Goal: Task Accomplishment & Management: Use online tool/utility

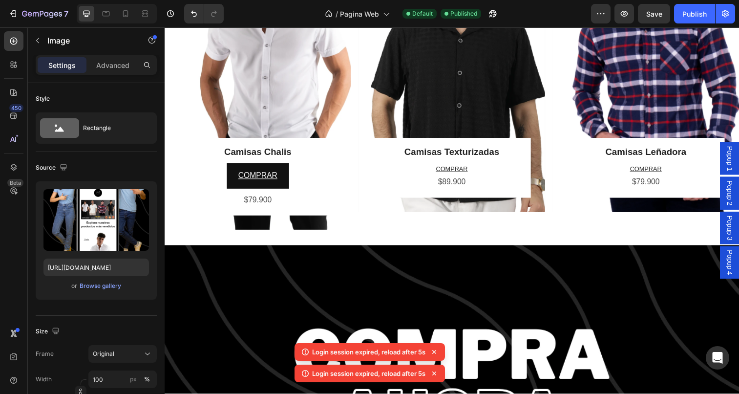
scroll to position [229, 0]
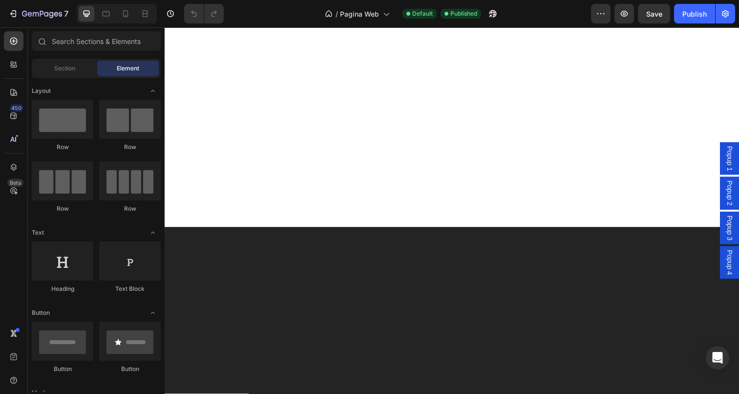
scroll to position [1525, 0]
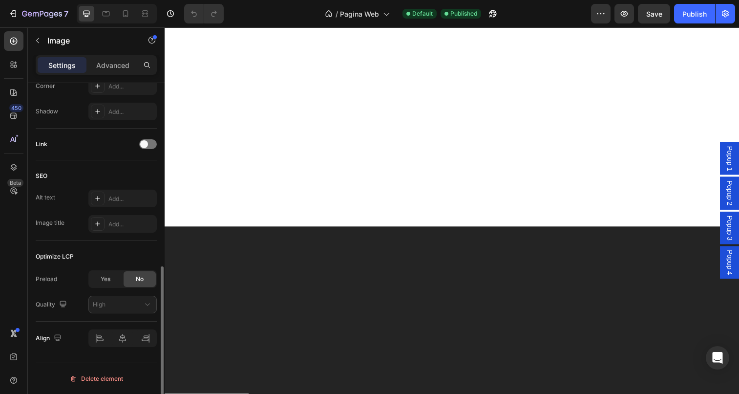
scroll to position [0, 0]
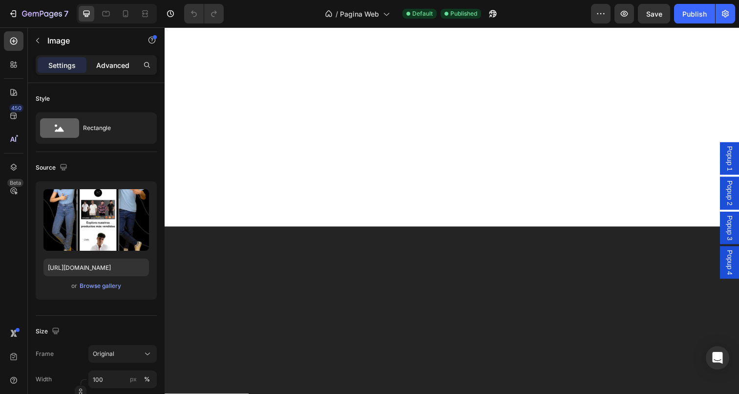
click at [114, 66] on p "Advanced" at bounding box center [112, 65] width 33 height 10
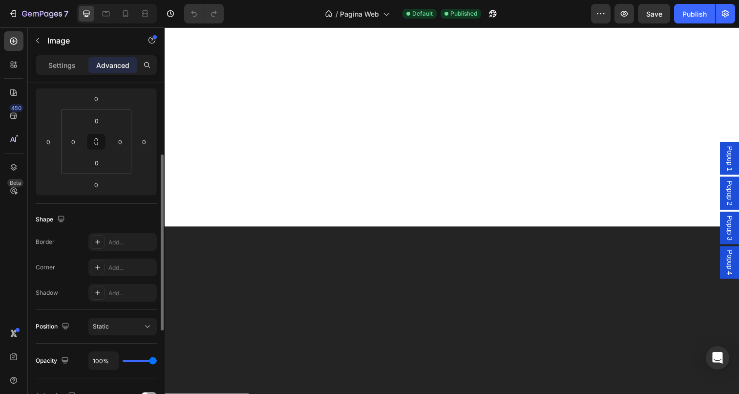
scroll to position [129, 0]
click at [63, 70] on p "Settings" at bounding box center [61, 65] width 27 height 10
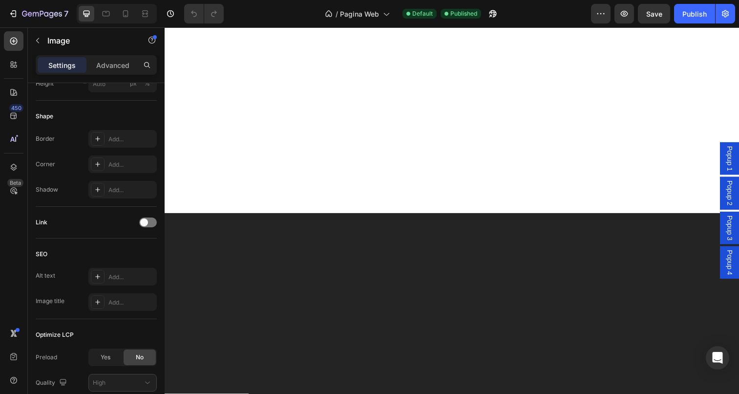
scroll to position [1547, 0]
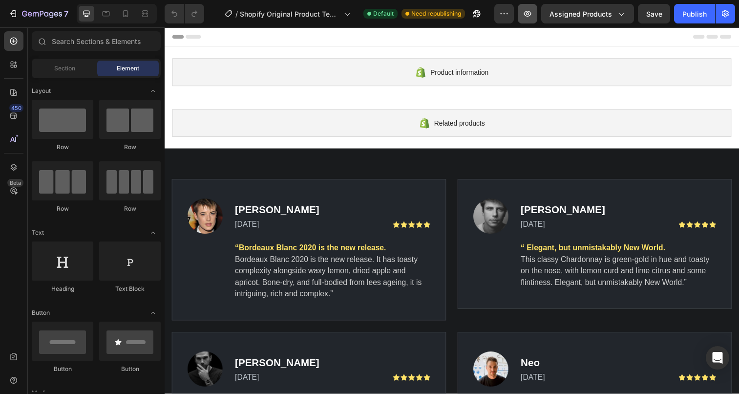
click at [526, 10] on icon "button" at bounding box center [528, 14] width 10 height 10
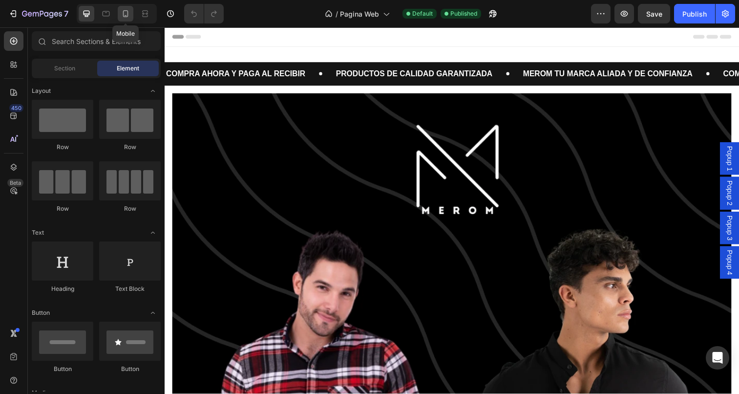
click at [126, 13] on icon at bounding box center [126, 14] width 10 height 10
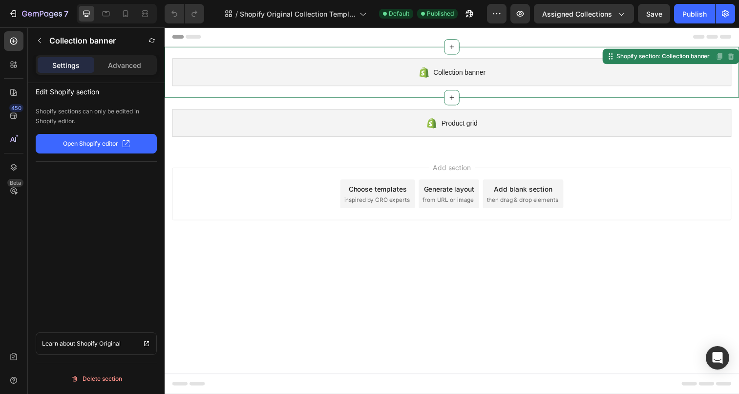
click at [459, 71] on span "Collection banner" at bounding box center [465, 73] width 53 height 12
click at [104, 143] on p "Open Shopify editor" at bounding box center [90, 143] width 55 height 9
click at [21, 15] on div "7" at bounding box center [38, 14] width 60 height 12
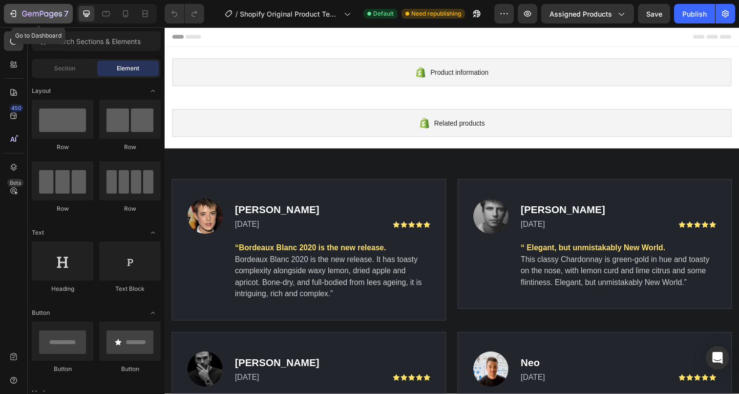
click at [18, 7] on button "7" at bounding box center [38, 14] width 69 height 20
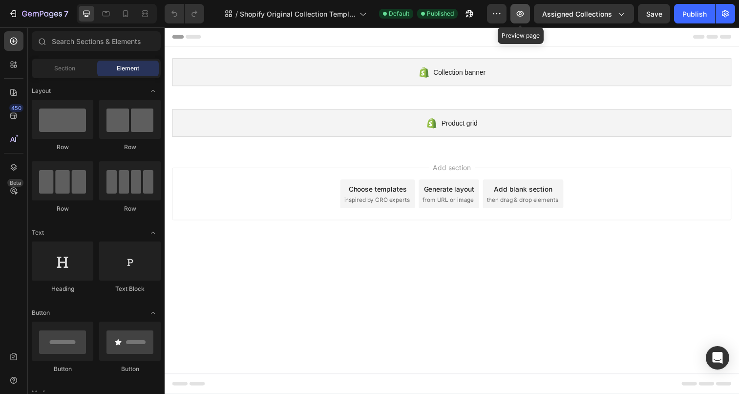
click at [518, 18] on icon "button" at bounding box center [520, 14] width 10 height 10
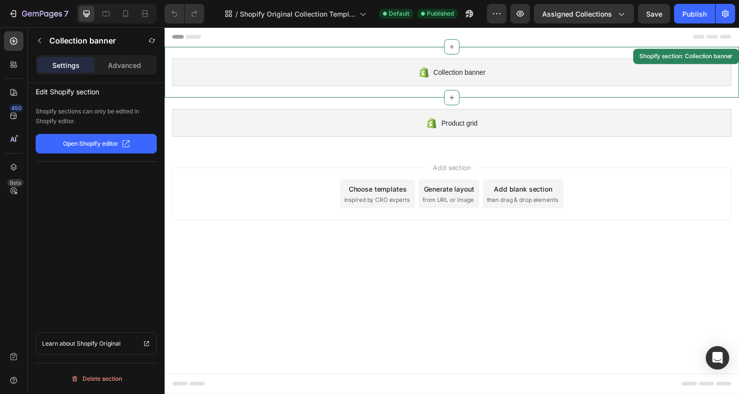
click at [631, 70] on div "Collection banner" at bounding box center [457, 73] width 570 height 28
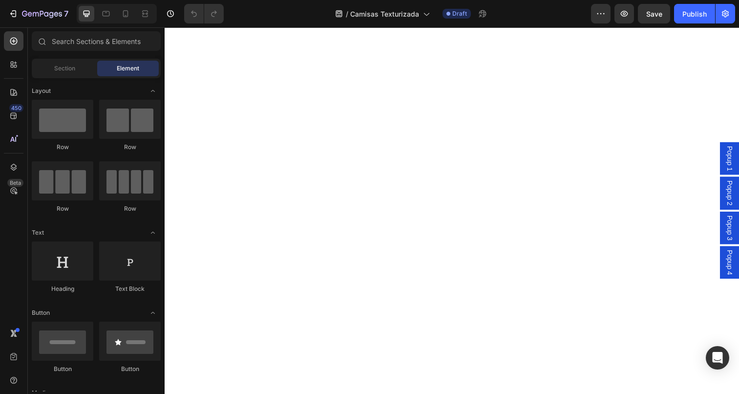
scroll to position [86, 0]
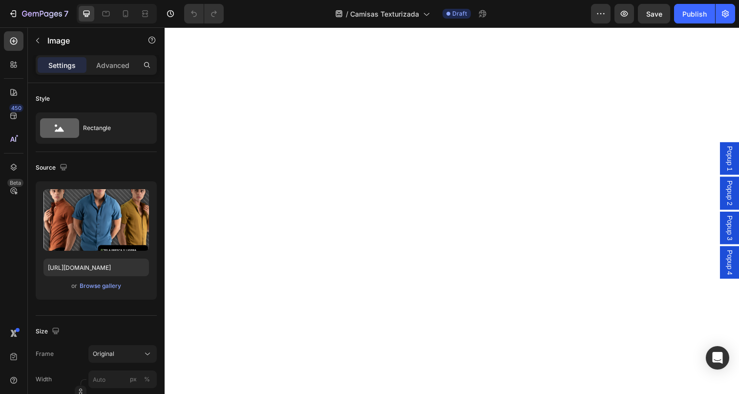
click at [465, 5] on img at bounding box center [458, 5] width 586 height 0
click at [100, 285] on div "Browse gallery" at bounding box center [101, 285] width 42 height 9
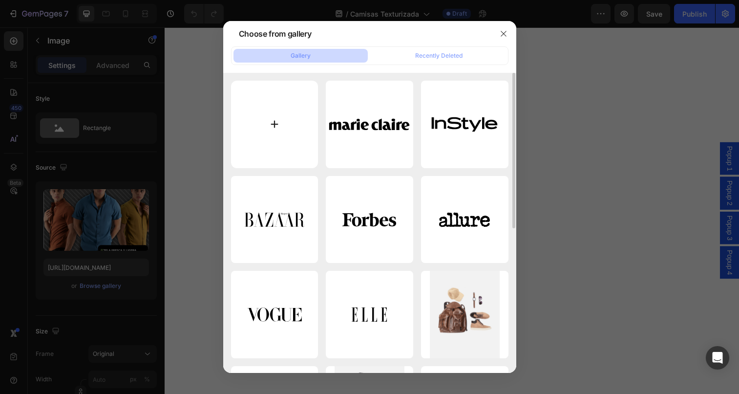
click at [273, 125] on input "file" at bounding box center [274, 124] width 87 height 87
type input "C:\fakepath\WhatsApp Image [DATE] 3.28.06 PM.jpeg"
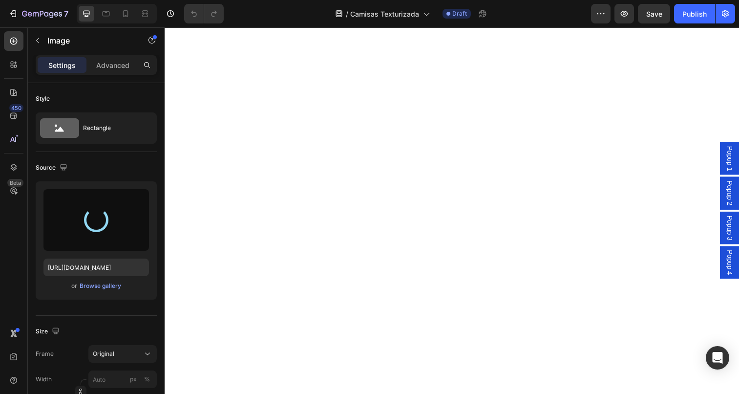
type input "[URL][DOMAIN_NAME]"
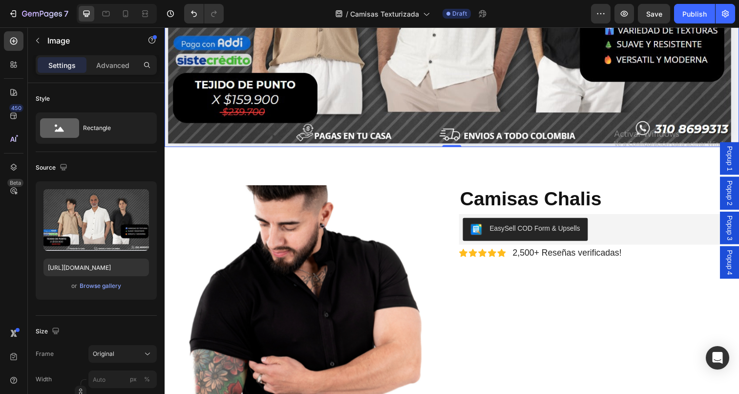
scroll to position [396, 0]
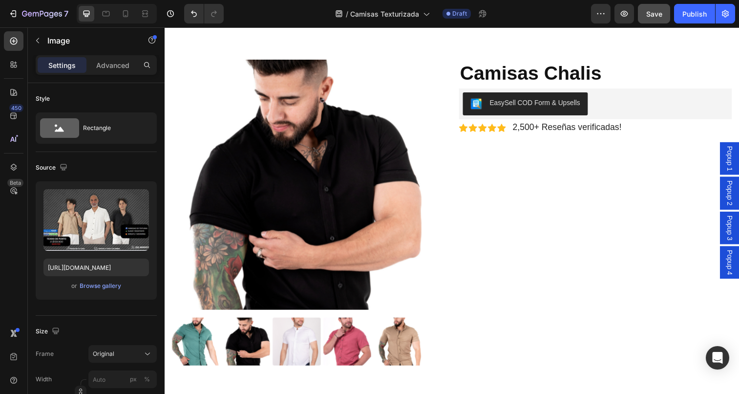
click at [660, 16] on span "Save" at bounding box center [654, 14] width 16 height 8
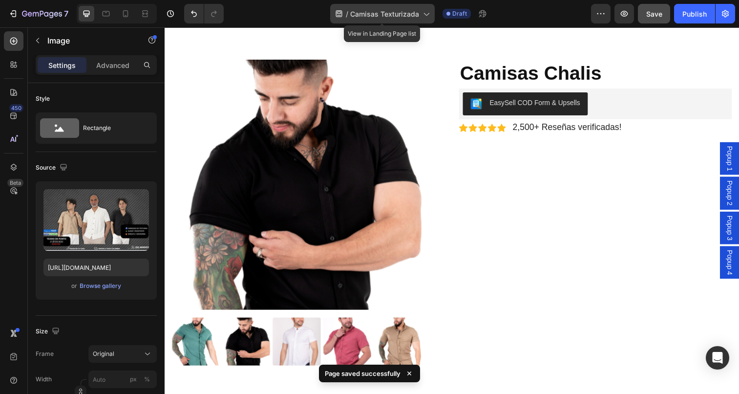
click at [427, 16] on icon at bounding box center [426, 14] width 5 height 3
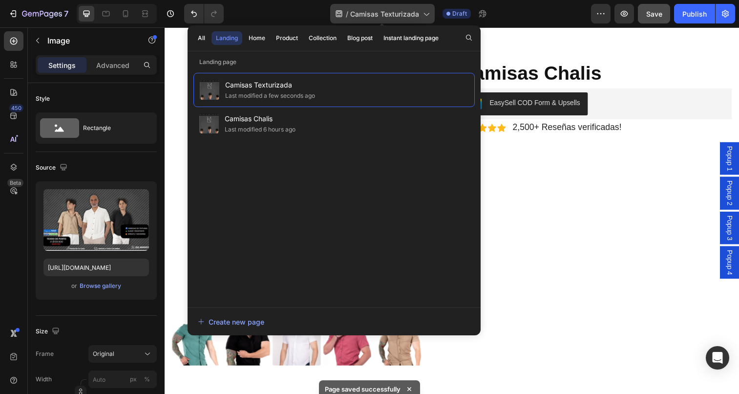
click at [427, 13] on icon at bounding box center [426, 14] width 10 height 10
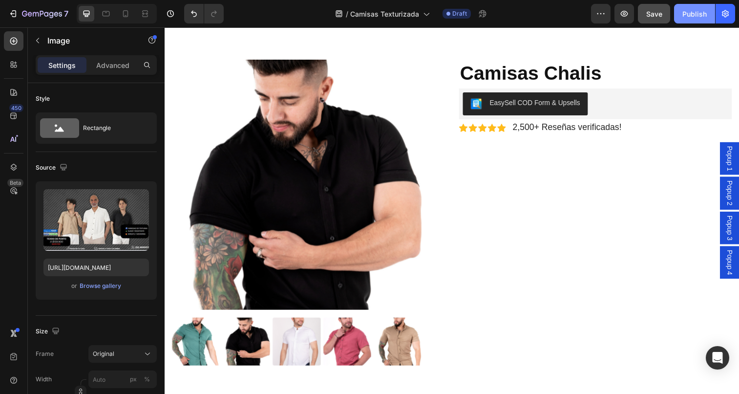
click at [695, 17] on div "Publish" at bounding box center [694, 14] width 24 height 10
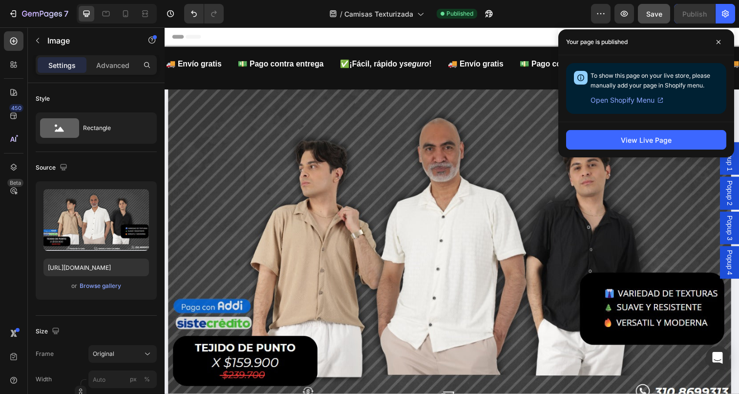
scroll to position [0, 0]
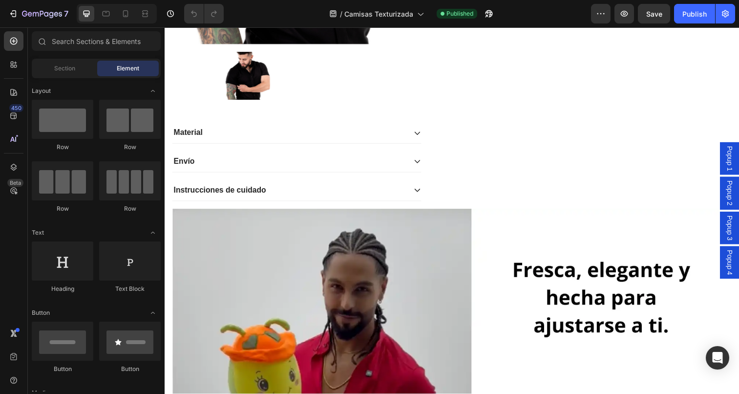
scroll to position [341, 0]
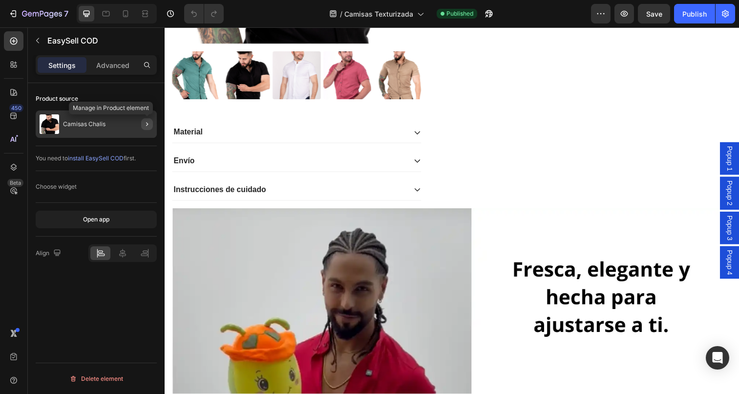
click at [146, 124] on icon "button" at bounding box center [147, 124] width 8 height 8
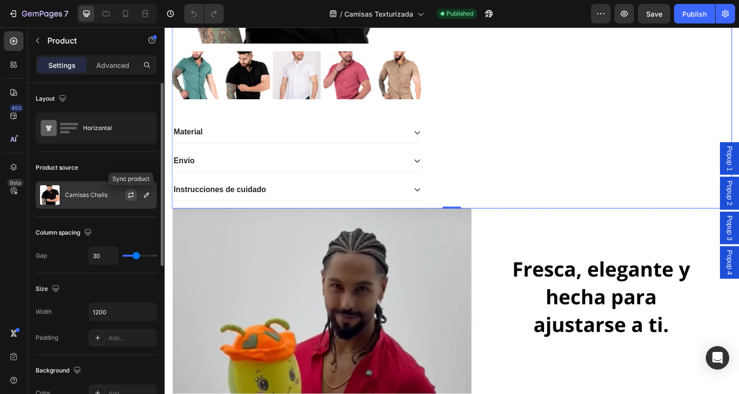
click at [132, 196] on icon "button" at bounding box center [131, 195] width 8 height 8
click at [145, 195] on icon "button" at bounding box center [147, 195] width 8 height 8
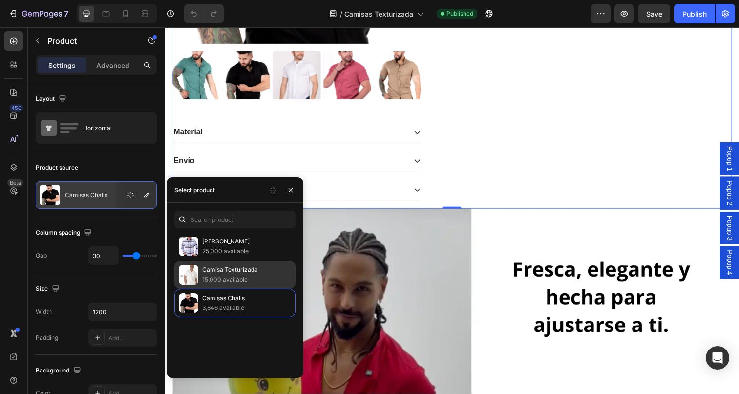
click at [228, 273] on p "Camisa Texturizada" at bounding box center [246, 270] width 89 height 10
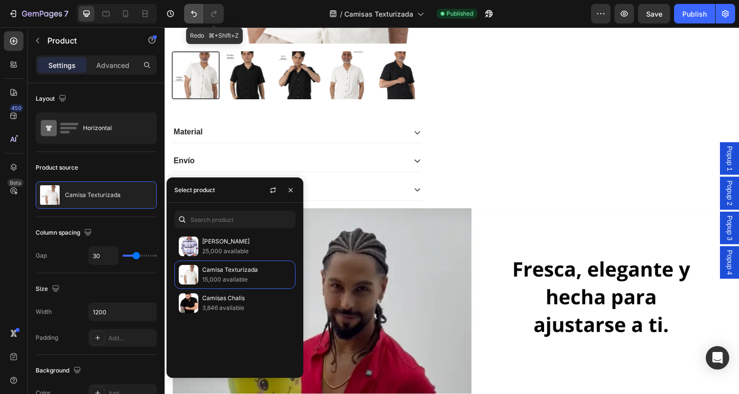
click at [197, 12] on icon "Undo/Redo" at bounding box center [194, 14] width 10 height 10
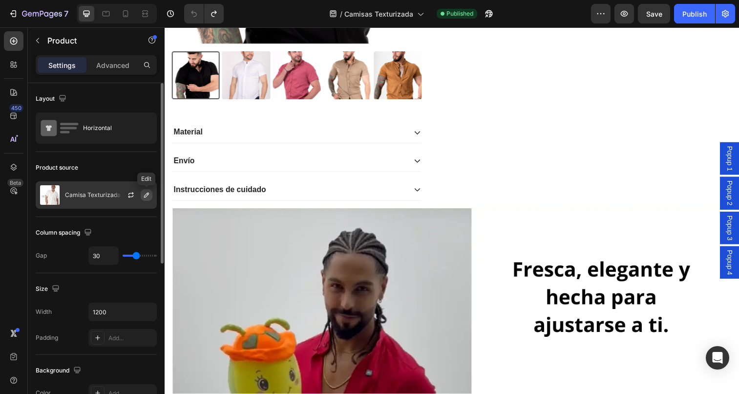
click at [147, 195] on icon "button" at bounding box center [146, 194] width 5 height 5
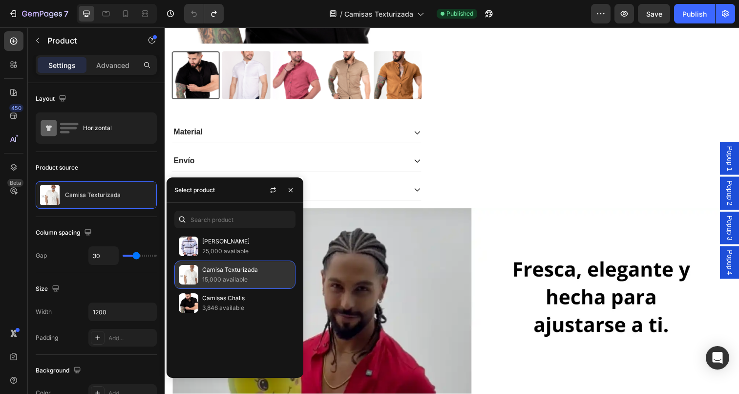
click at [242, 274] on p "Camisa Texturizada" at bounding box center [246, 270] width 89 height 10
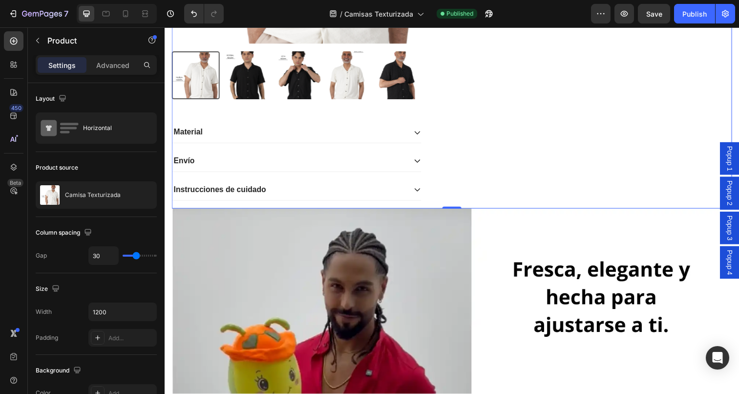
click at [553, 212] on div "Icon Icon Icon Icon Icon Icon List ¡Más de 2500 reseñas verificadas! Text Block…" at bounding box center [604, 0] width 278 height 423
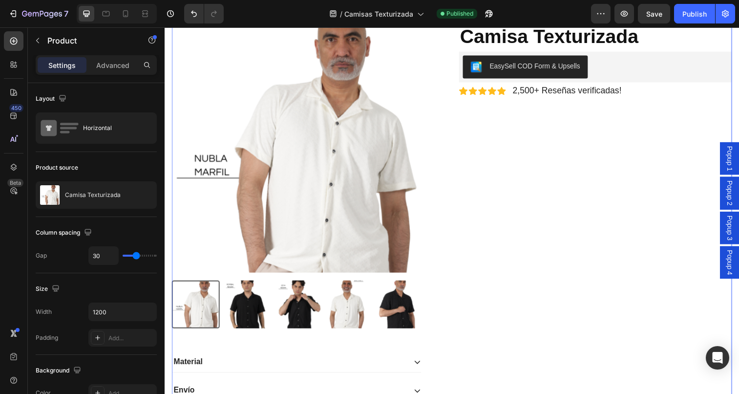
scroll to position [346, 0]
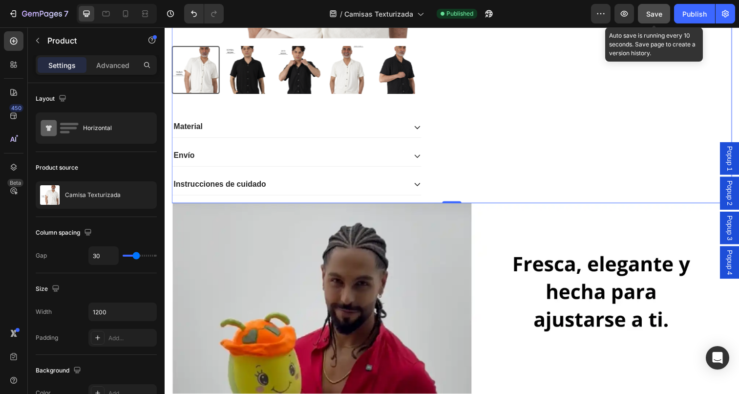
click at [657, 14] on span "Save" at bounding box center [654, 14] width 16 height 8
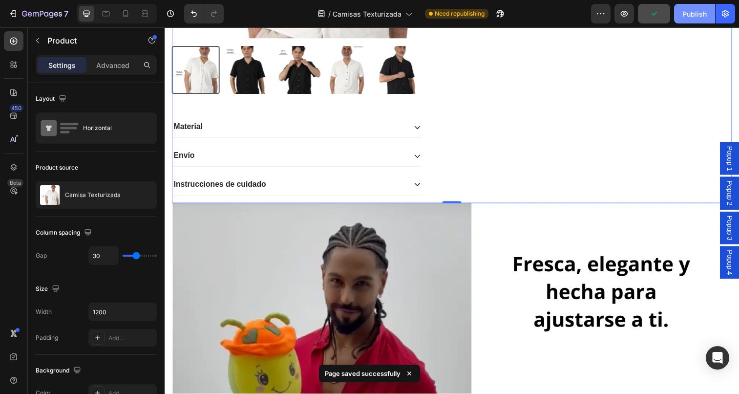
click at [690, 14] on div "Publish" at bounding box center [694, 14] width 24 height 10
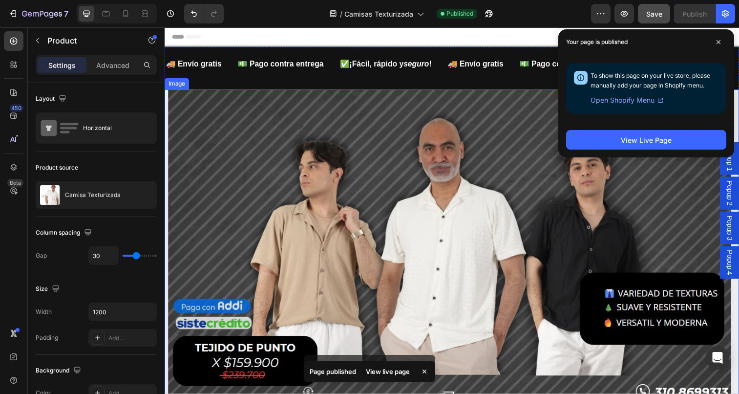
scroll to position [268, 0]
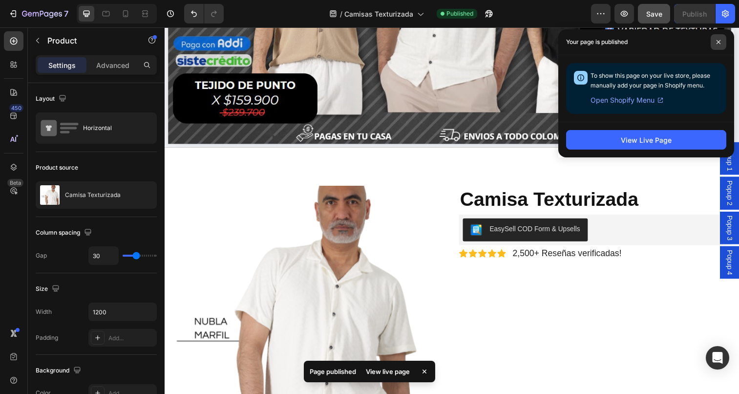
click at [716, 43] on icon at bounding box center [718, 42] width 5 height 5
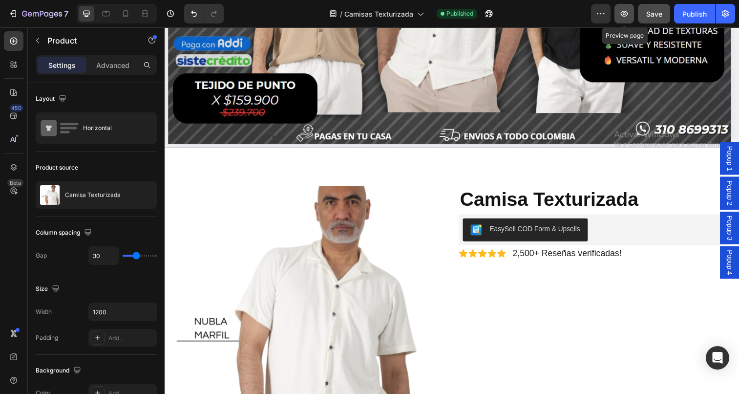
click at [626, 10] on icon "button" at bounding box center [624, 14] width 10 height 10
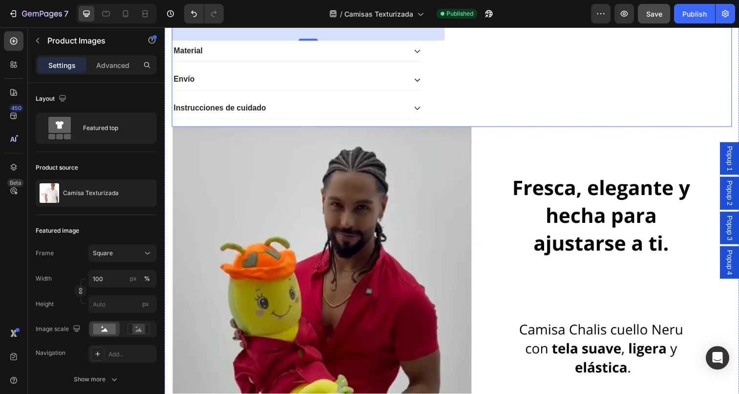
scroll to position [336, 0]
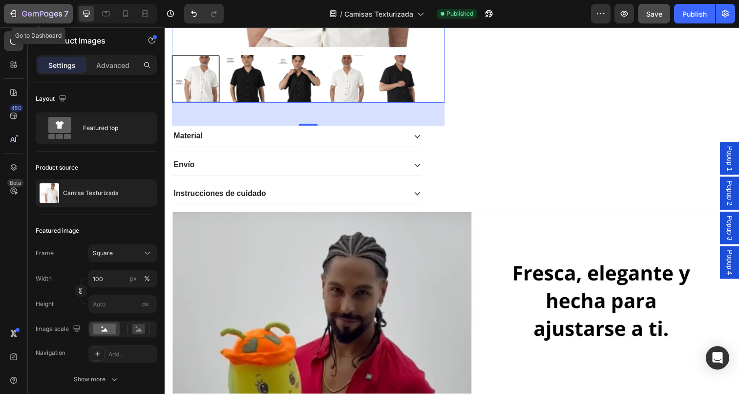
click at [30, 14] on icon "button" at bounding box center [42, 14] width 40 height 8
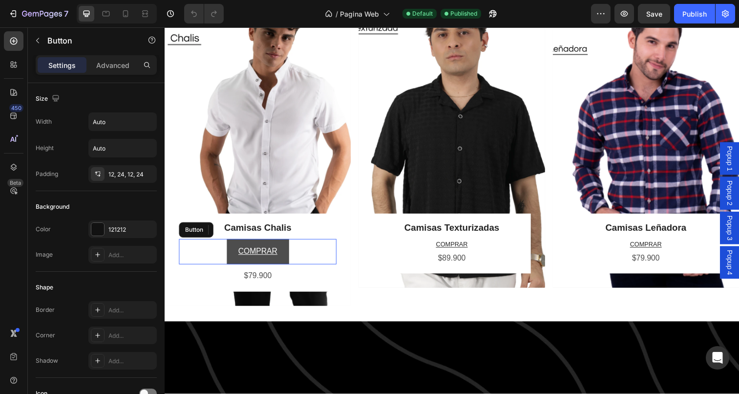
click at [287, 251] on link "COMPRAR" at bounding box center [259, 256] width 63 height 26
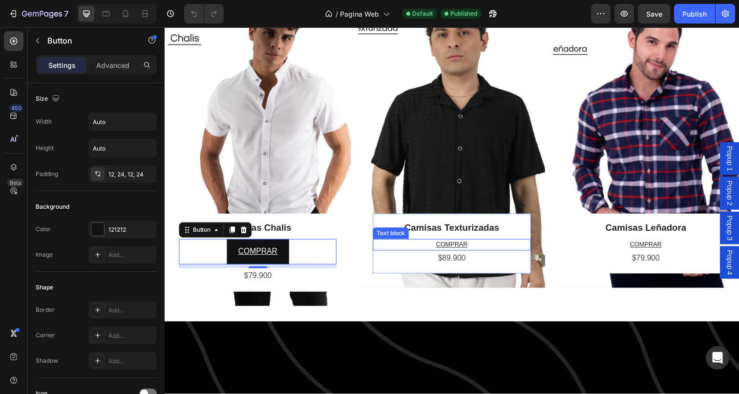
click at [464, 248] on u "COMPRAR" at bounding box center [457, 248] width 32 height 7
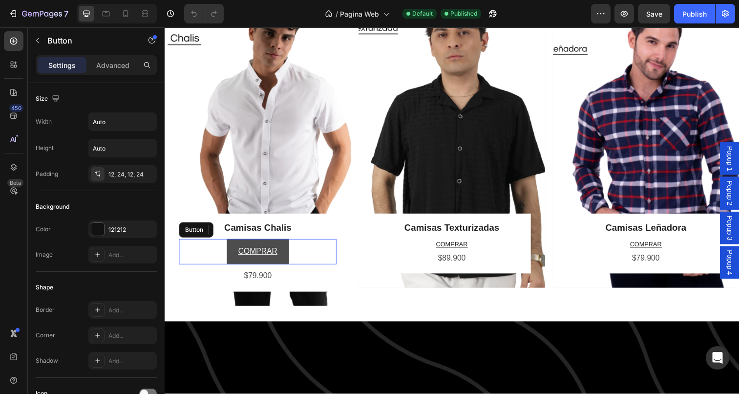
click at [280, 252] on link "COMPRAR" at bounding box center [259, 256] width 63 height 26
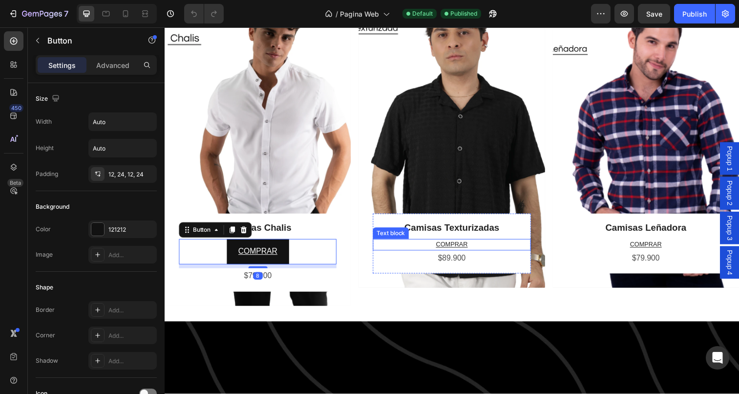
click at [451, 247] on u "COMPRAR" at bounding box center [457, 248] width 32 height 7
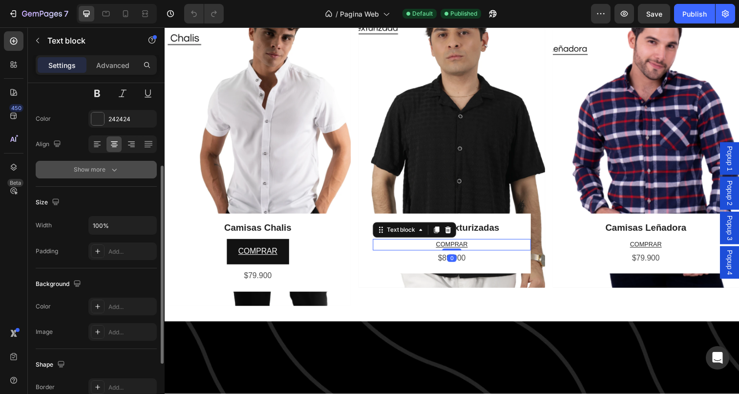
scroll to position [240, 0]
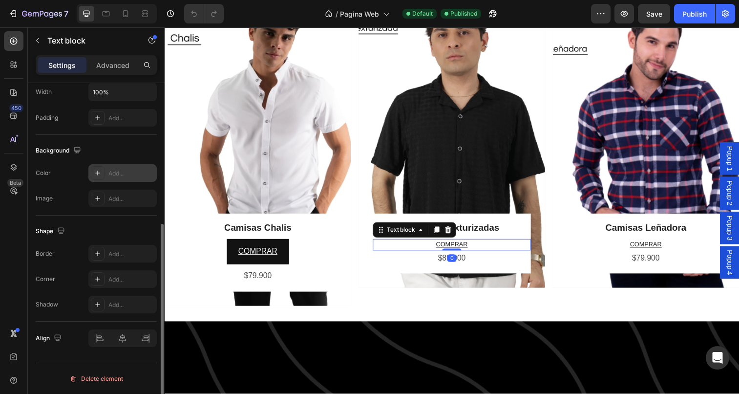
click at [118, 169] on div "Add..." at bounding box center [131, 173] width 46 height 9
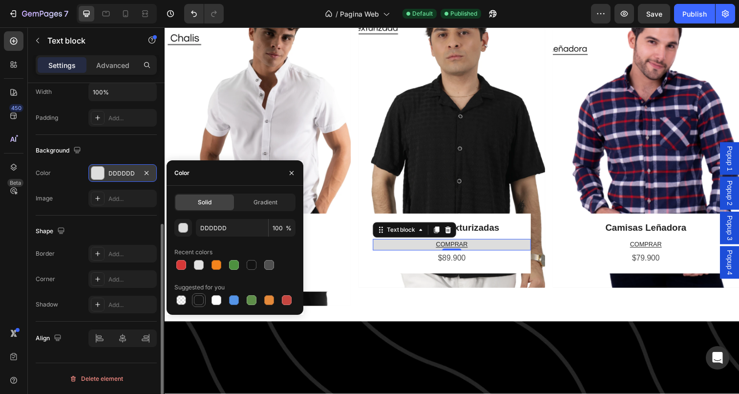
click at [199, 300] on div at bounding box center [199, 300] width 10 height 10
type input "151515"
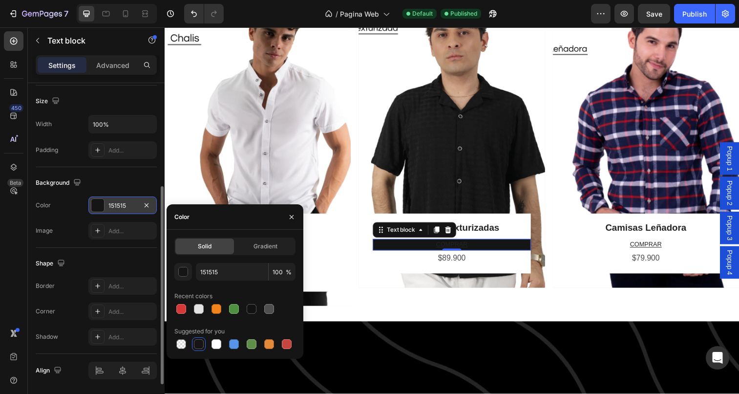
scroll to position [193, 0]
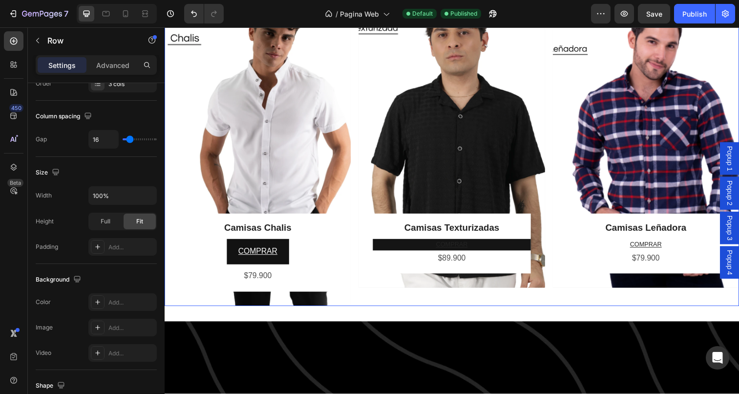
click at [358, 241] on div "Camisas Chalis Heading COMPRAR Button $79.900 Text Block Row Row Hero Banner Ro…" at bounding box center [458, 149] width 586 height 323
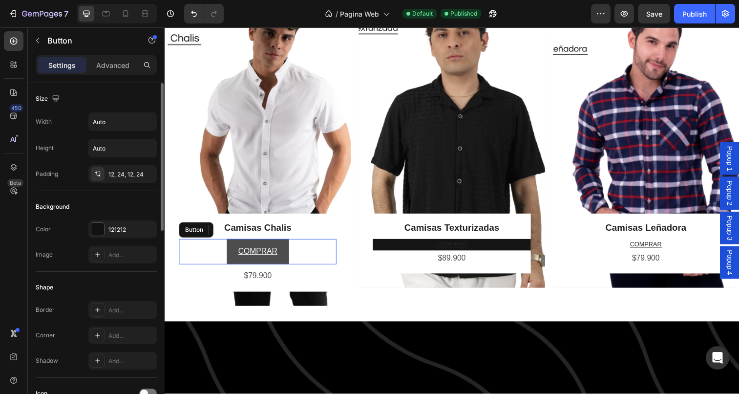
click at [281, 249] on link "COMPRAR" at bounding box center [259, 256] width 63 height 26
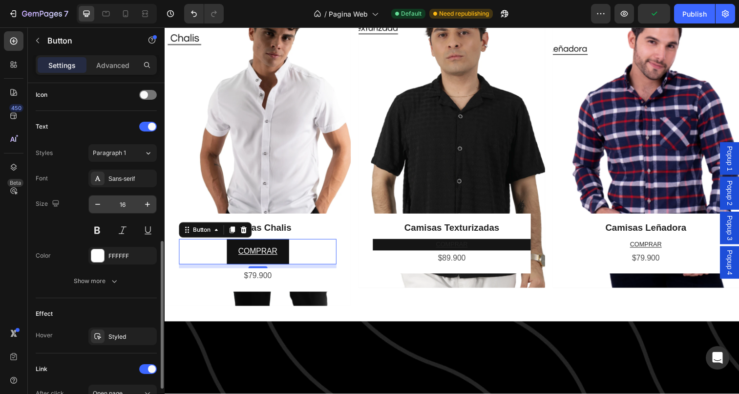
scroll to position [332, 0]
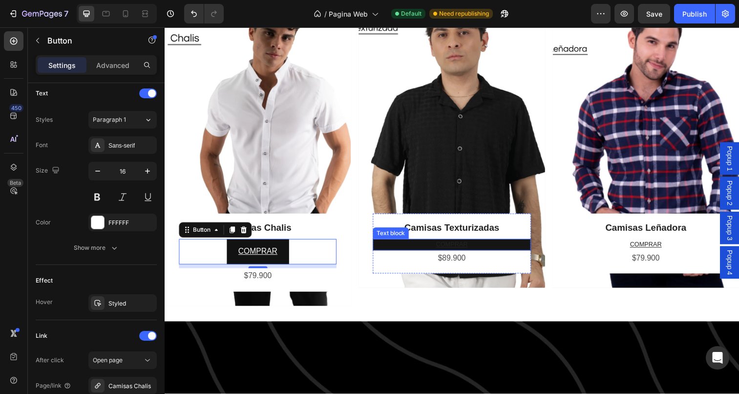
click at [458, 247] on u "COMPRAR" at bounding box center [457, 248] width 32 height 7
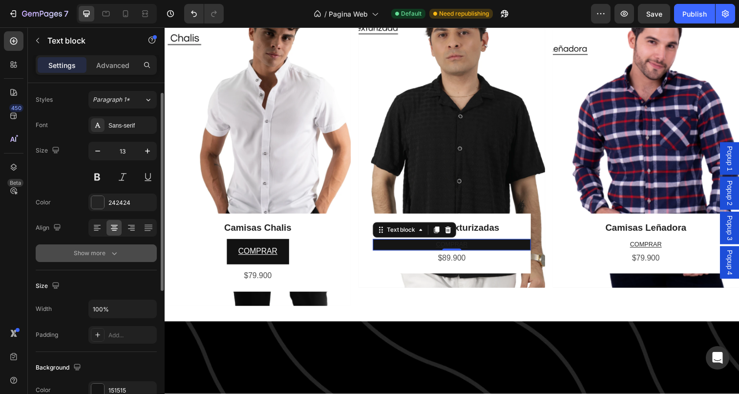
scroll to position [0, 0]
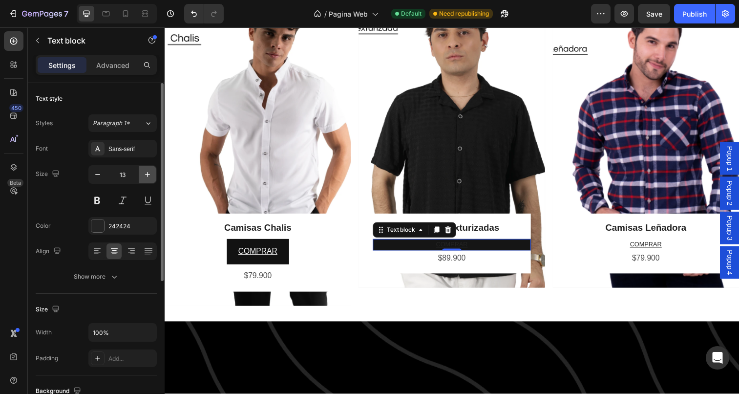
click at [151, 171] on icon "button" at bounding box center [148, 174] width 10 height 10
click at [149, 173] on icon "button" at bounding box center [148, 174] width 10 height 10
type input "16"
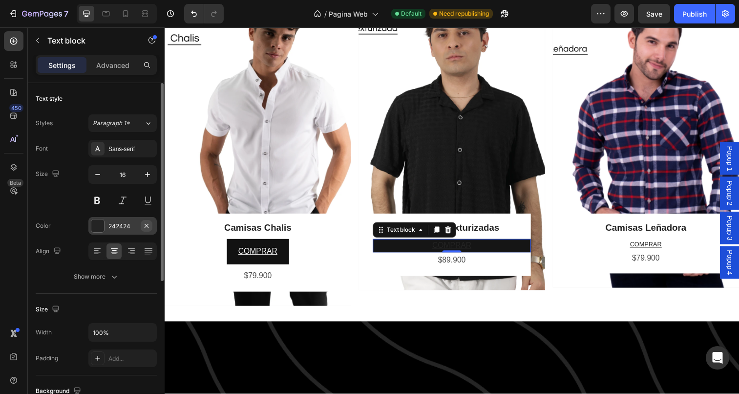
click at [146, 227] on icon "button" at bounding box center [147, 226] width 8 height 8
click at [100, 225] on icon at bounding box center [98, 226] width 8 height 8
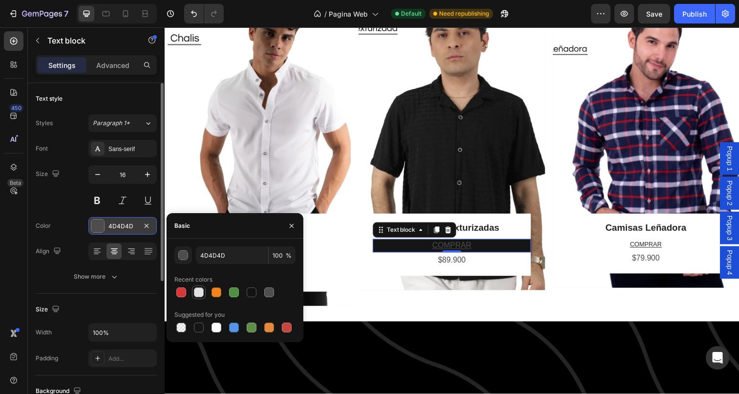
click at [193, 298] on div at bounding box center [199, 292] width 14 height 14
type input "E2E2E2"
click at [351, 266] on div "Camisas Chalis Heading COMPRAR Button $79.900 Text Block Row Row" at bounding box center [260, 256] width 190 height 79
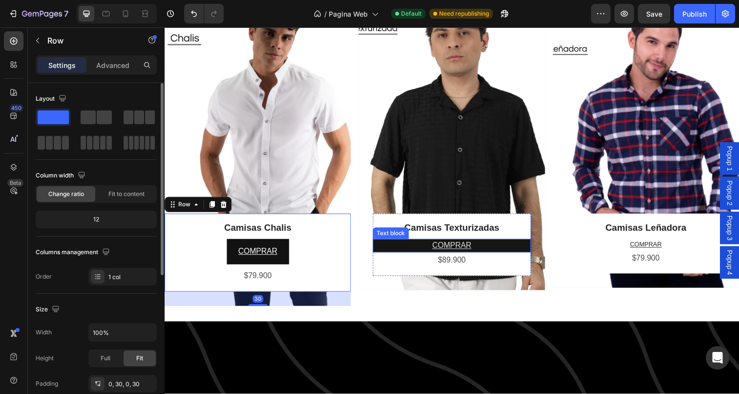
click at [425, 250] on p "COMPRAR" at bounding box center [457, 250] width 159 height 12
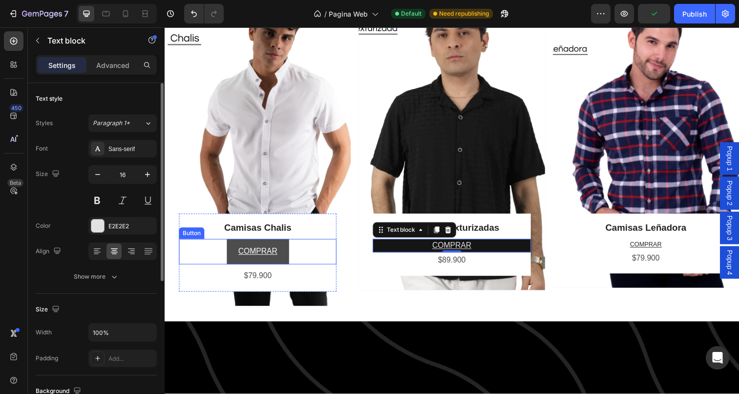
click at [280, 252] on link "COMPRAR" at bounding box center [259, 256] width 63 height 26
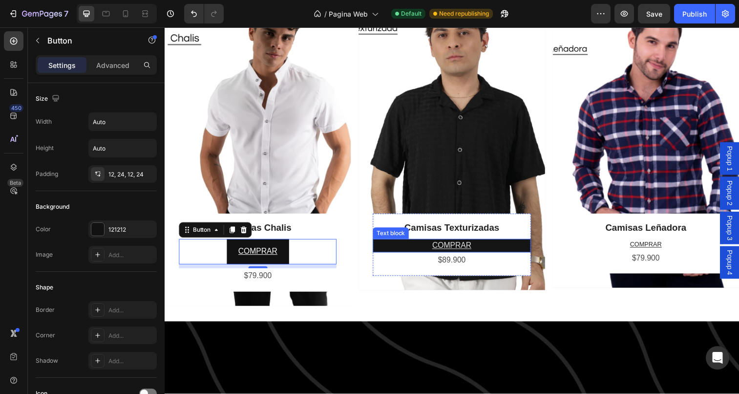
click at [429, 246] on p "COMPRAR" at bounding box center [457, 250] width 159 height 12
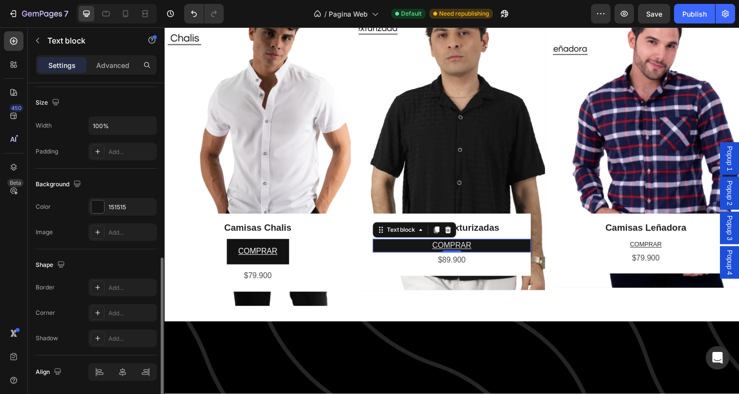
scroll to position [240, 0]
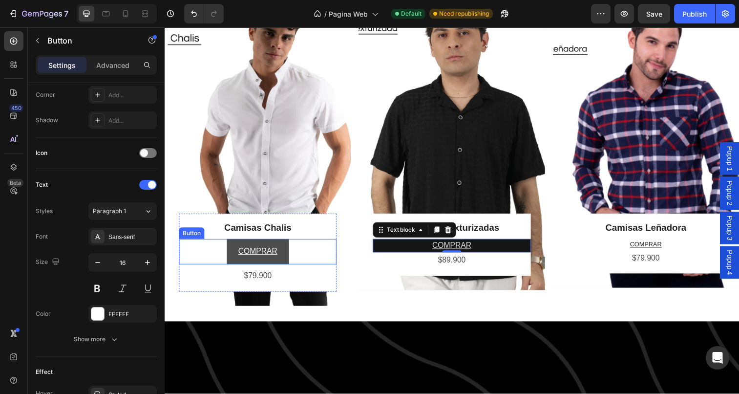
click at [285, 250] on link "COMPRAR" at bounding box center [259, 256] width 63 height 26
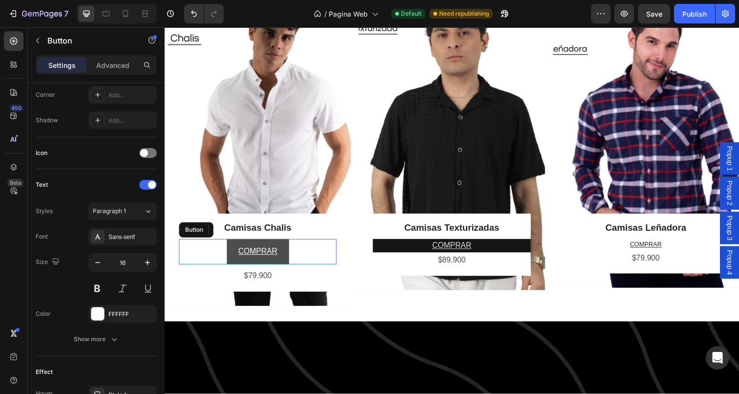
scroll to position [0, 0]
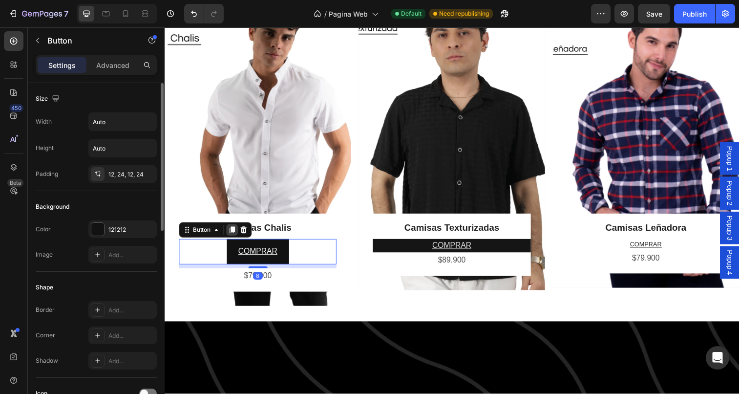
click at [234, 234] on icon at bounding box center [233, 234] width 5 height 7
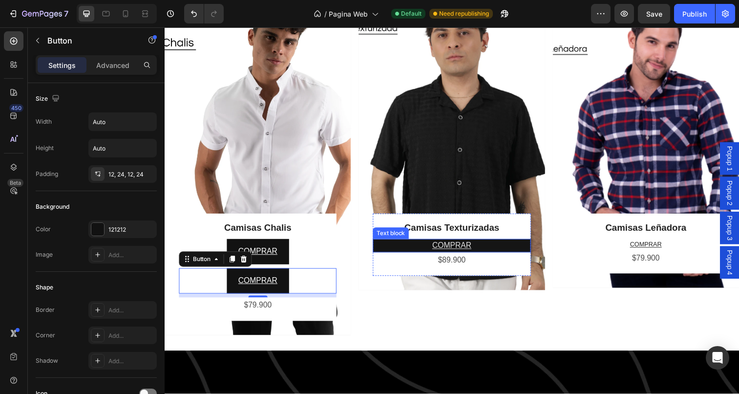
click at [433, 249] on p "COMPRAR" at bounding box center [457, 250] width 159 height 12
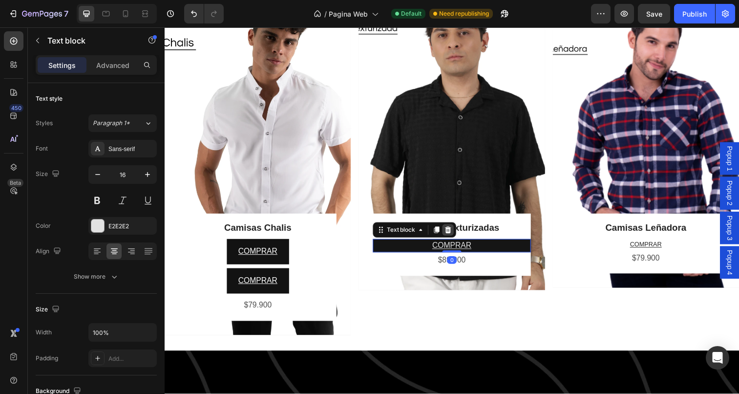
click at [452, 231] on icon at bounding box center [454, 234] width 6 height 7
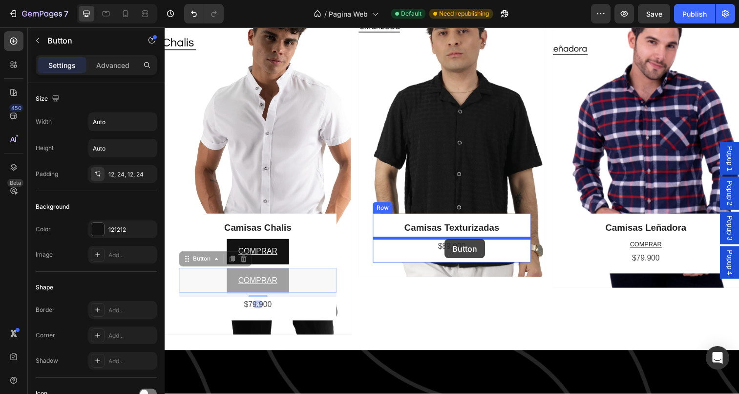
drag, startPoint x: 232, startPoint y: 279, endPoint x: 450, endPoint y: 243, distance: 221.3
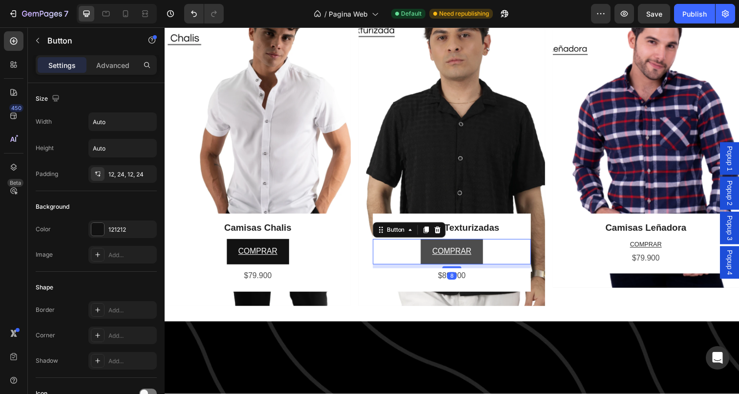
click at [485, 249] on link "COMPRAR" at bounding box center [457, 256] width 63 height 26
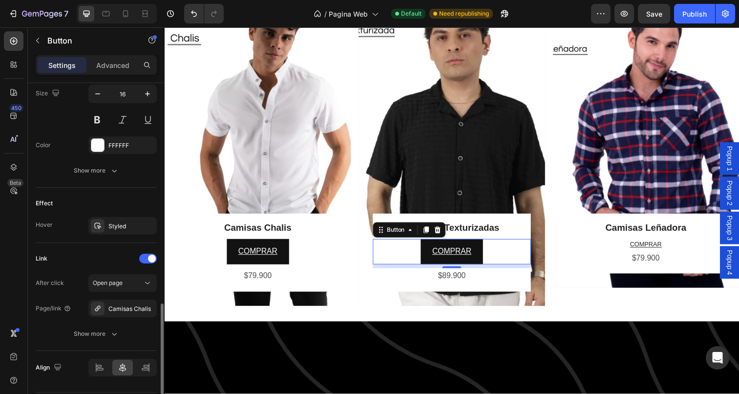
scroll to position [438, 0]
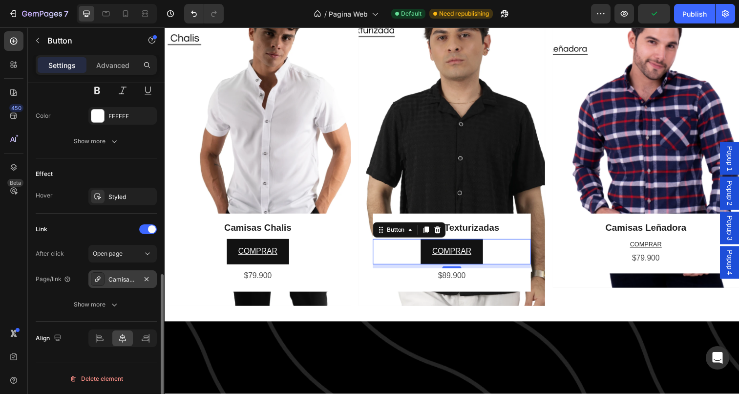
click at [96, 279] on icon at bounding box center [97, 278] width 5 height 5
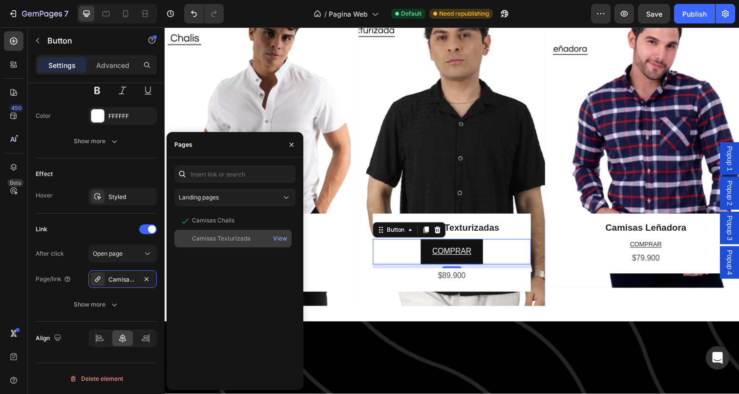
click at [235, 239] on div "Camisas Texturizada" at bounding box center [221, 238] width 59 height 9
click at [292, 146] on icon "button" at bounding box center [292, 145] width 8 height 8
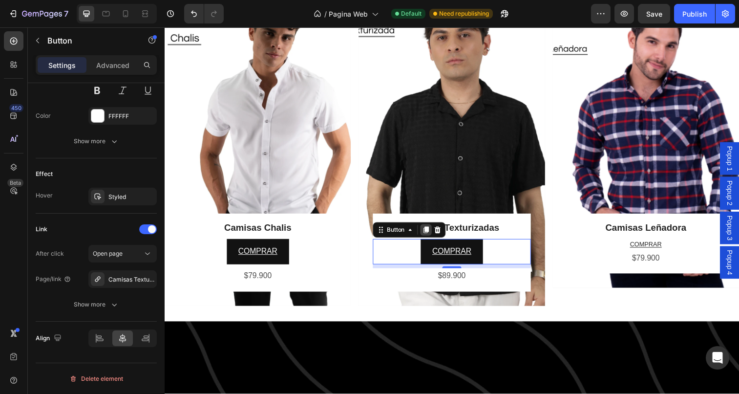
click at [432, 231] on icon at bounding box center [431, 234] width 5 height 7
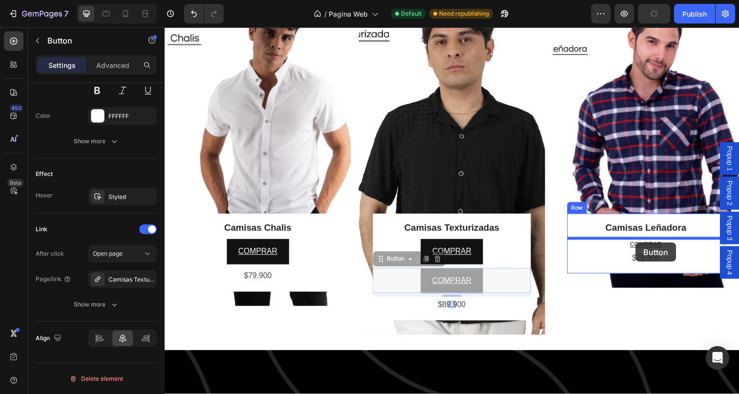
drag, startPoint x: 431, startPoint y: 279, endPoint x: 645, endPoint y: 247, distance: 216.4
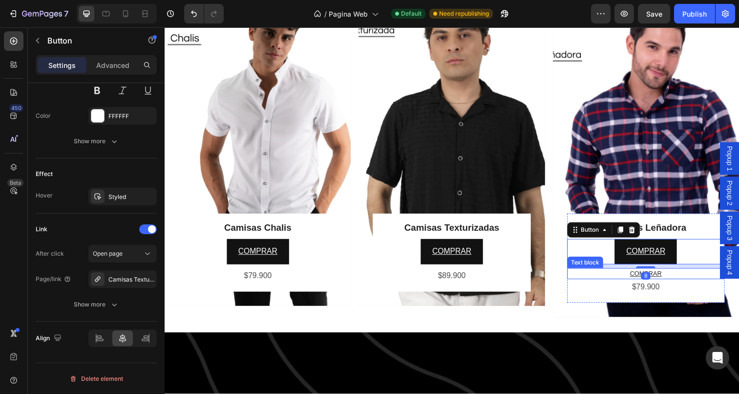
click at [640, 281] on u "COMPRAR" at bounding box center [655, 278] width 32 height 7
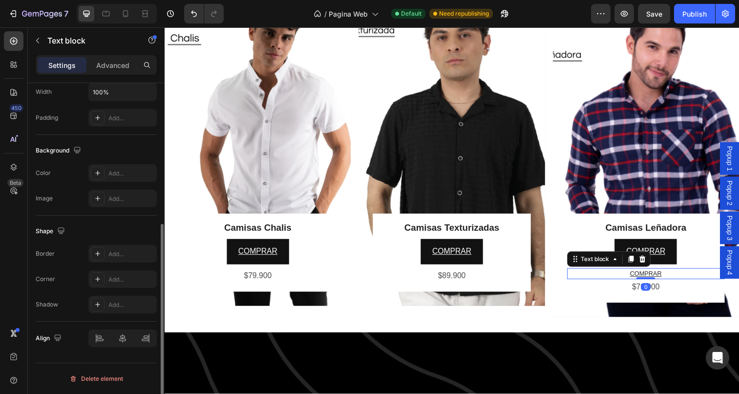
scroll to position [0, 0]
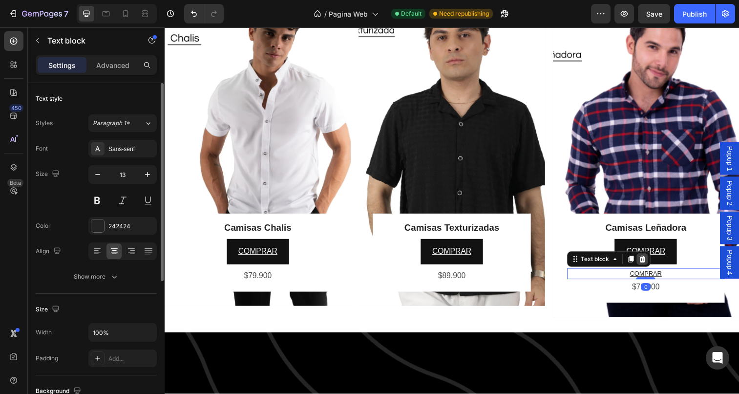
click at [652, 262] on icon at bounding box center [652, 263] width 6 height 7
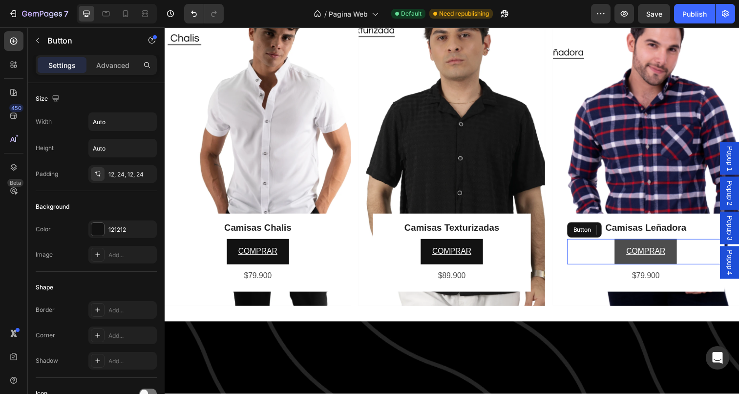
click at [681, 251] on link "COMPRAR" at bounding box center [655, 256] width 63 height 26
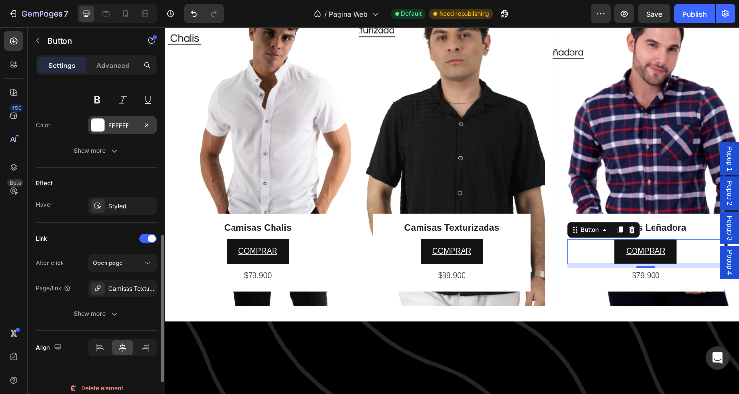
scroll to position [438, 0]
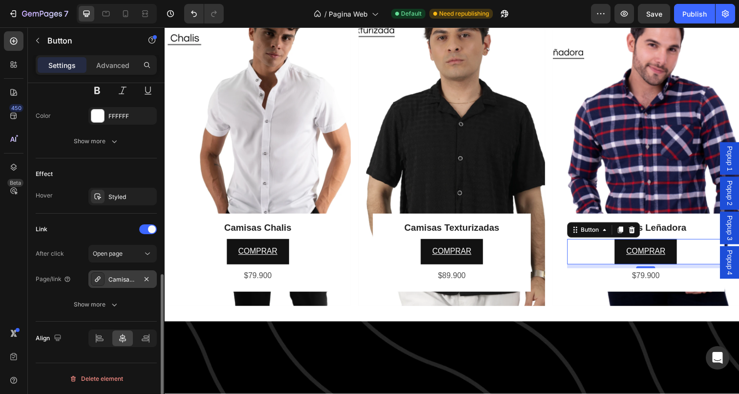
click at [99, 278] on icon at bounding box center [98, 279] width 8 height 8
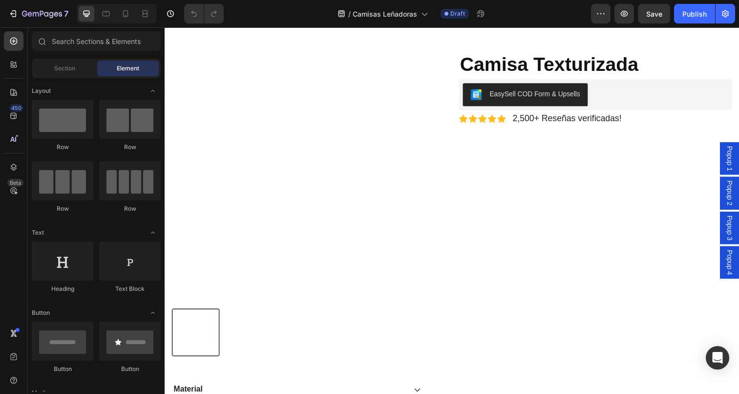
scroll to position [66, 0]
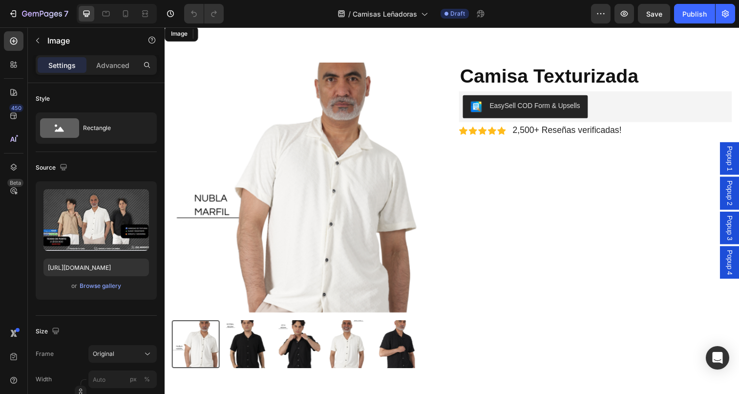
click at [518, 24] on img at bounding box center [458, 24] width 586 height 0
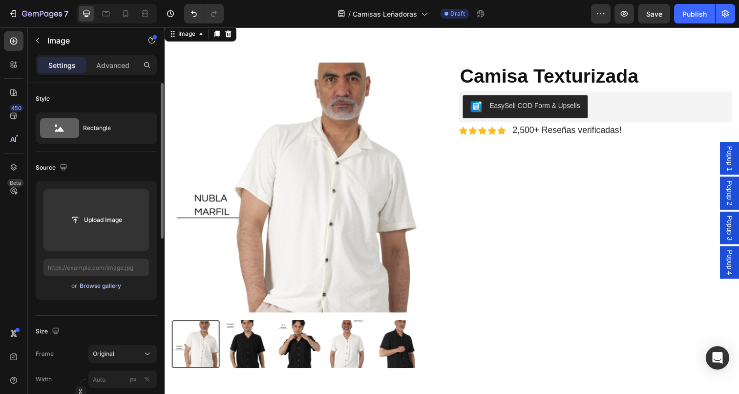
click at [87, 286] on div "Browse gallery" at bounding box center [101, 285] width 42 height 9
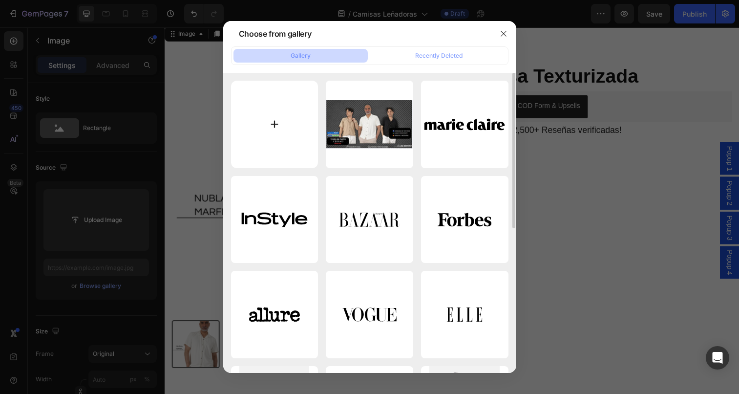
click at [272, 116] on input "file" at bounding box center [274, 124] width 87 height 87
type input "C:\fakepath\WhatsApp Image [DATE] 3.27.25 PM.jpeg"
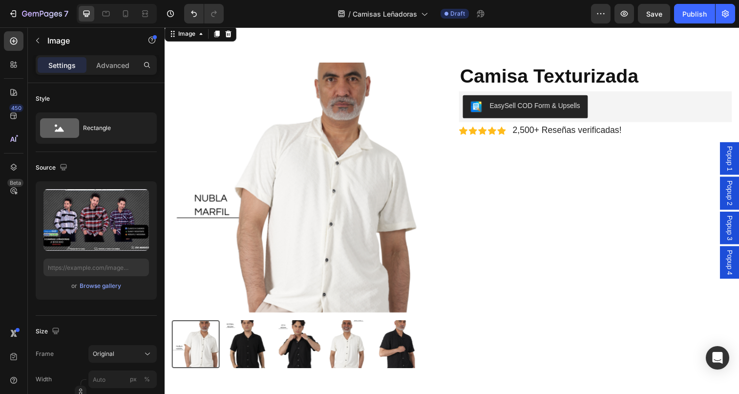
type input "[URL][DOMAIN_NAME]"
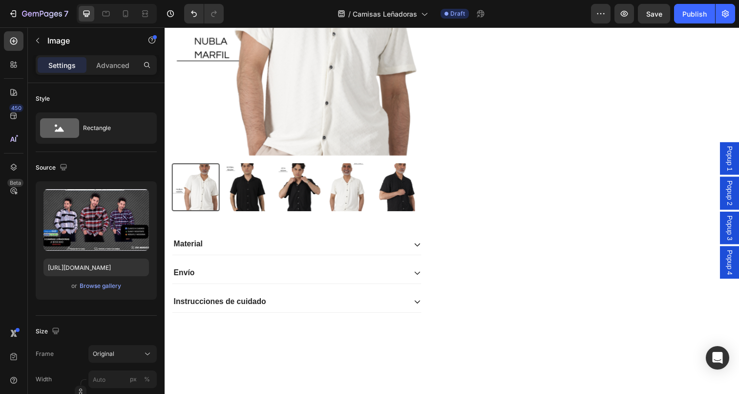
scroll to position [345, 0]
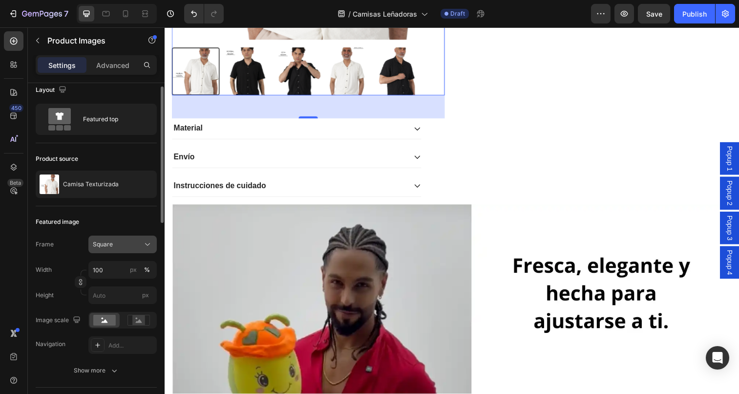
scroll to position [0, 0]
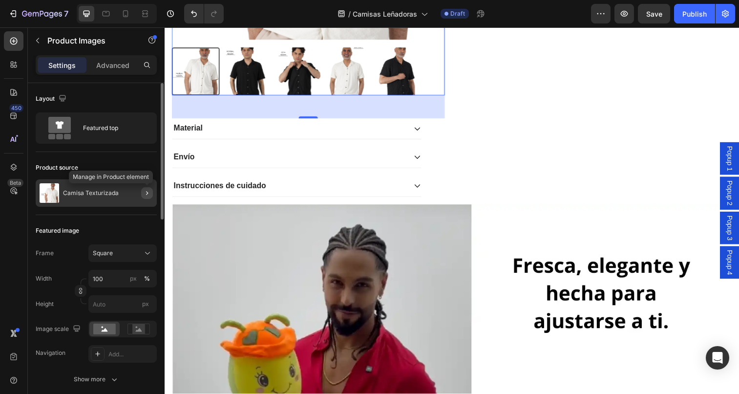
click at [145, 193] on icon "button" at bounding box center [147, 193] width 8 height 8
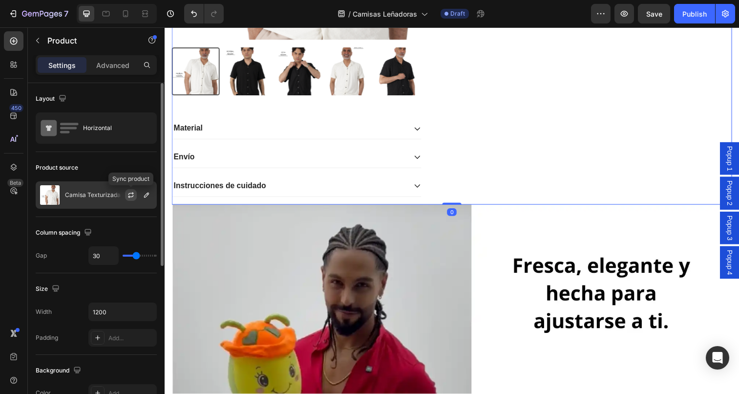
click at [129, 194] on icon "button" at bounding box center [130, 193] width 5 height 3
click at [146, 194] on icon "button" at bounding box center [146, 194] width 5 height 5
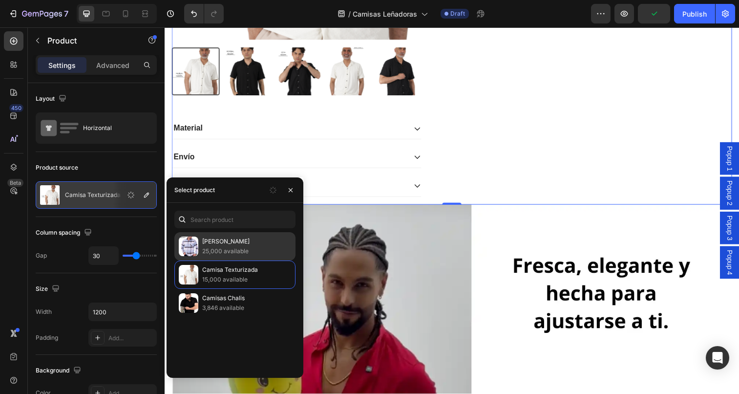
click at [232, 246] on p "Camisa Leñadora" at bounding box center [246, 241] width 89 height 10
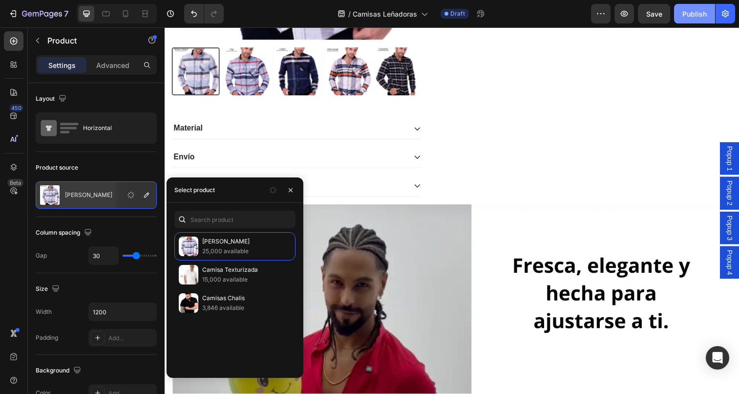
click at [686, 11] on div "Publish" at bounding box center [694, 14] width 24 height 10
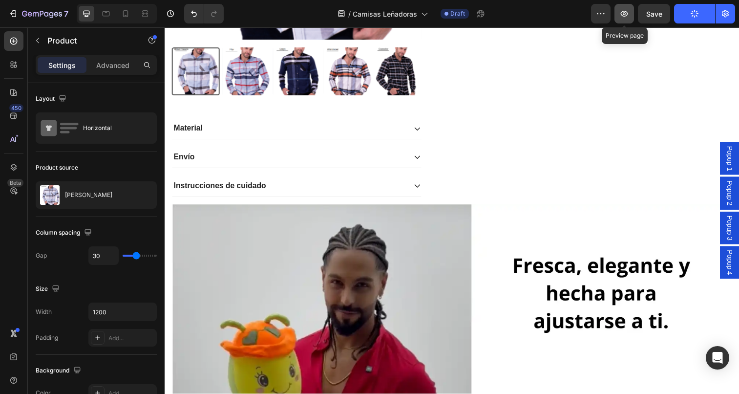
click at [626, 12] on icon "button" at bounding box center [624, 14] width 10 height 10
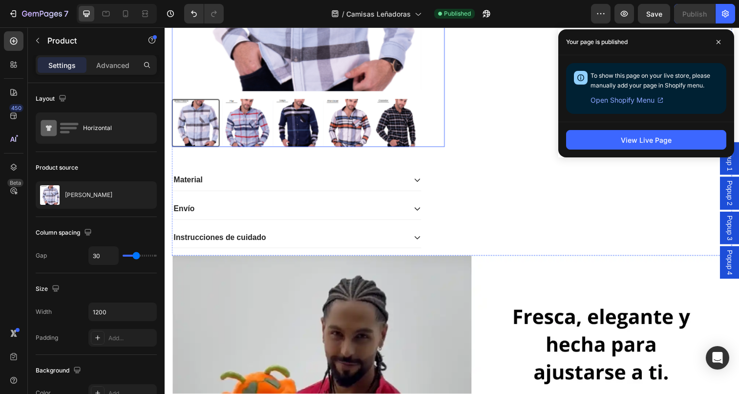
scroll to position [560, 0]
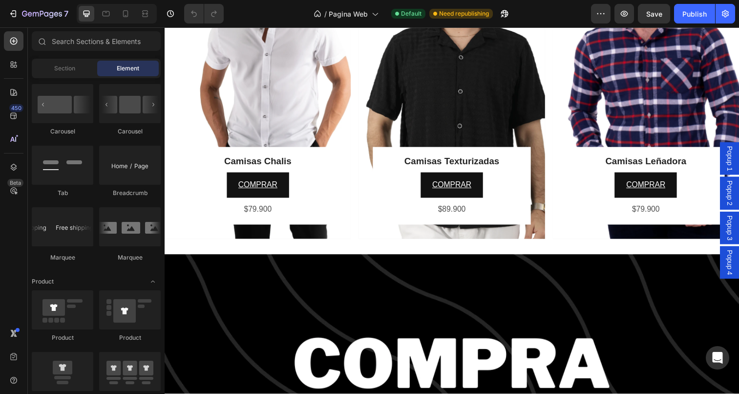
scroll to position [186, 0]
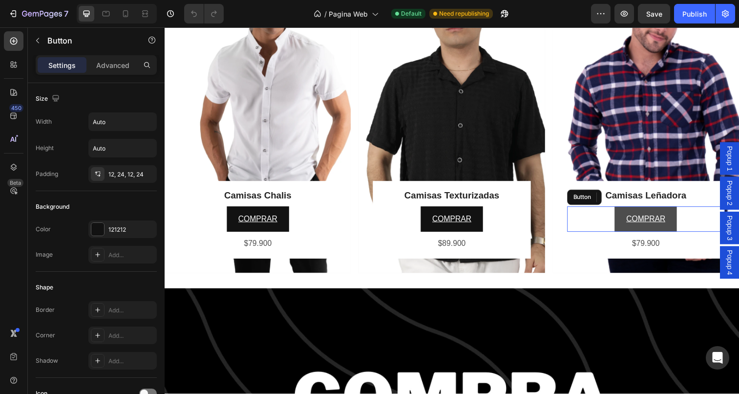
click at [682, 222] on link "COMPRAR" at bounding box center [655, 223] width 63 height 26
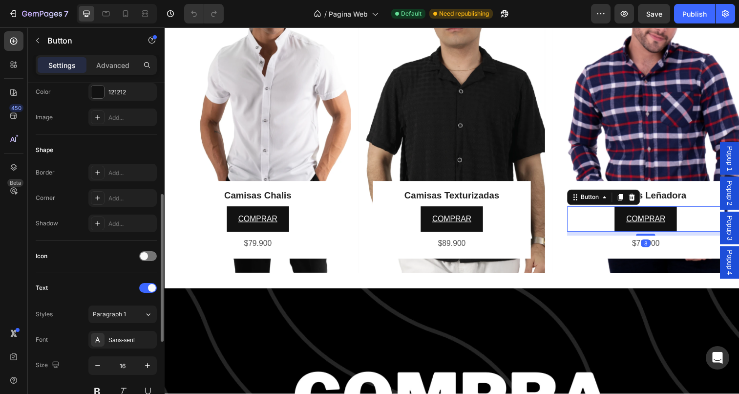
scroll to position [438, 0]
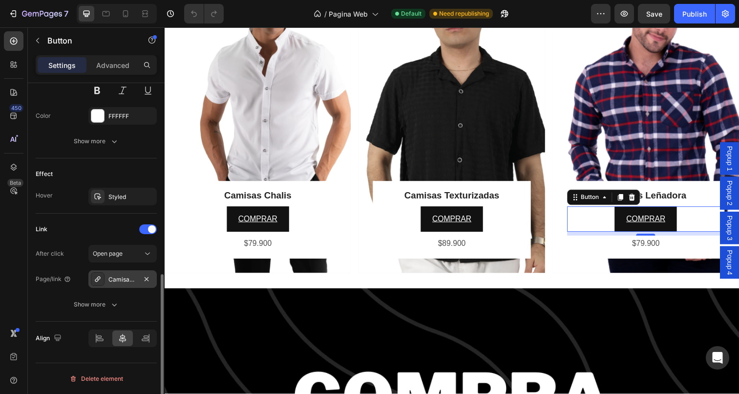
click at [98, 278] on icon at bounding box center [98, 279] width 8 height 8
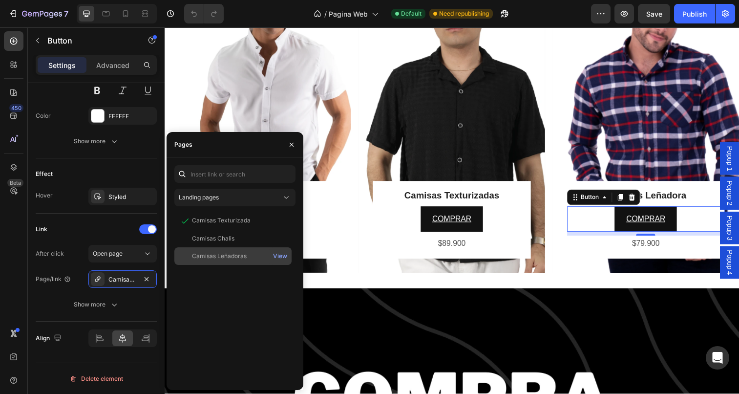
click at [228, 257] on div "Camisas Leñadoras" at bounding box center [219, 256] width 55 height 9
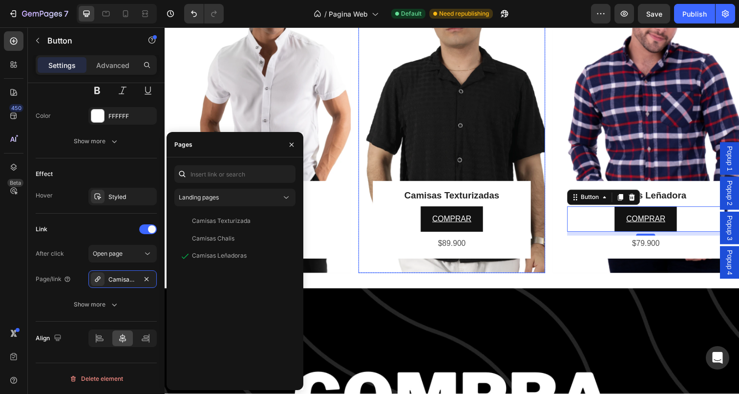
click at [466, 135] on div "Camisas Texturizadas Heading COMPRAR Button $89.900 Text [GEOGRAPHIC_DATA]" at bounding box center [457, 116] width 190 height 323
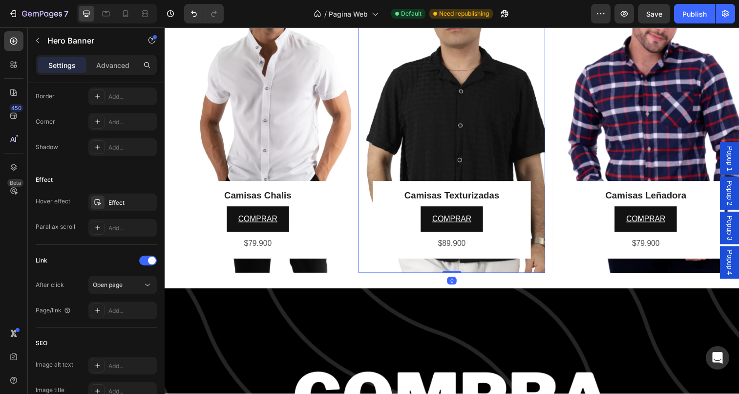
scroll to position [0, 0]
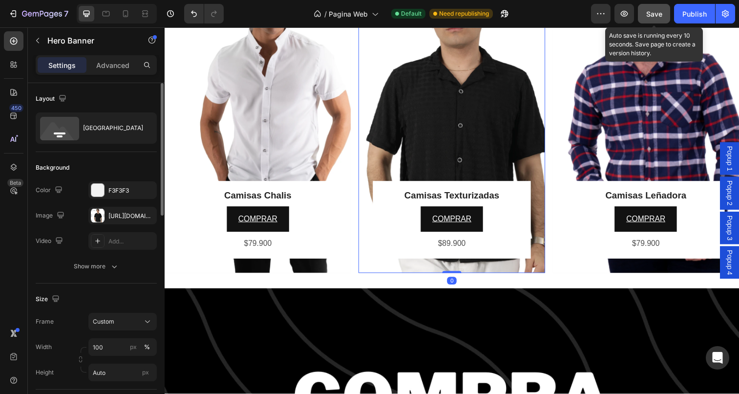
click at [655, 18] on div "Save" at bounding box center [654, 14] width 16 height 10
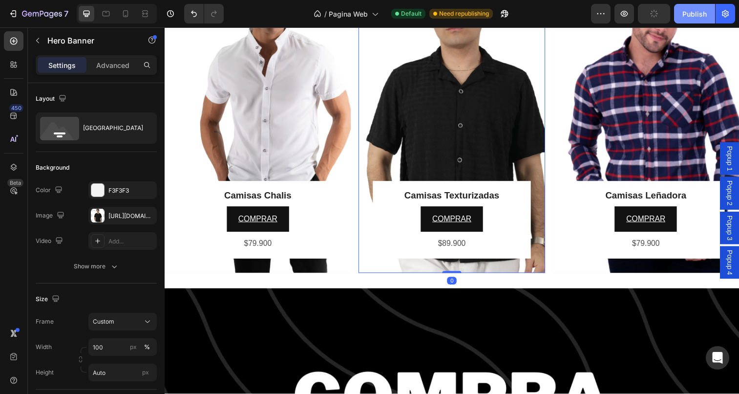
click at [695, 14] on div "Publish" at bounding box center [694, 14] width 24 height 10
